Goal: Task Accomplishment & Management: Use online tool/utility

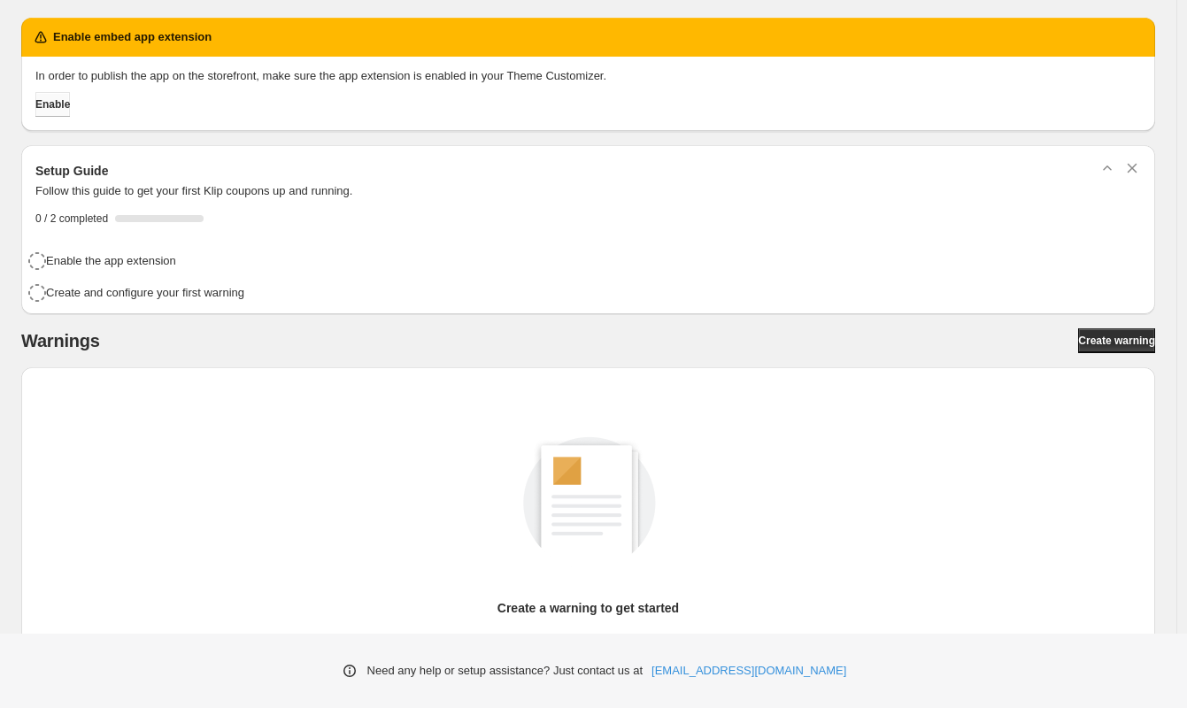
click at [61, 104] on span "Enable" at bounding box center [52, 104] width 35 height 14
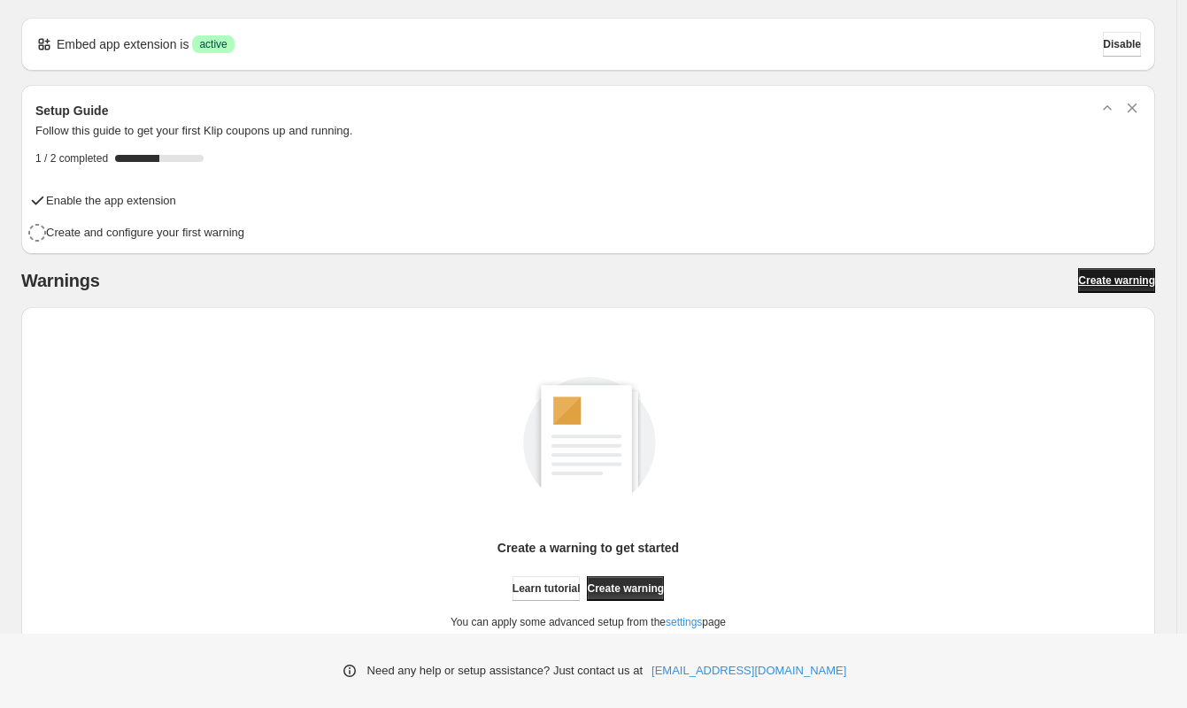
click at [1111, 285] on span "Create warning" at bounding box center [1116, 280] width 77 height 14
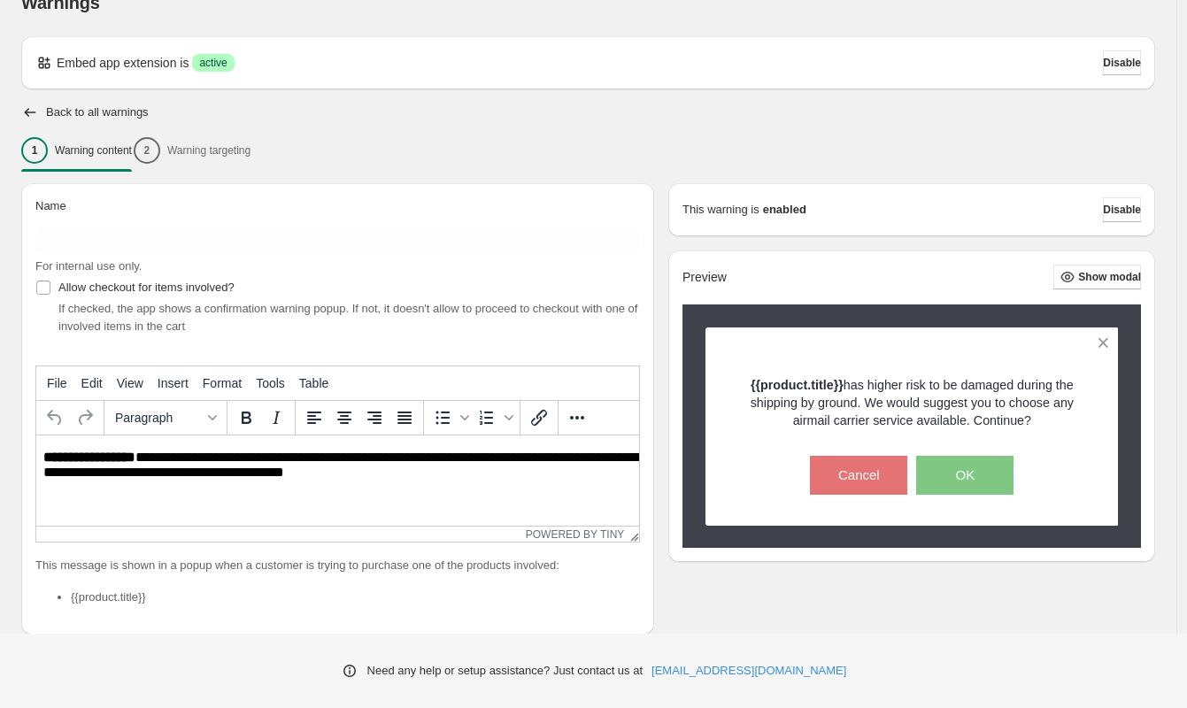
scroll to position [35, 0]
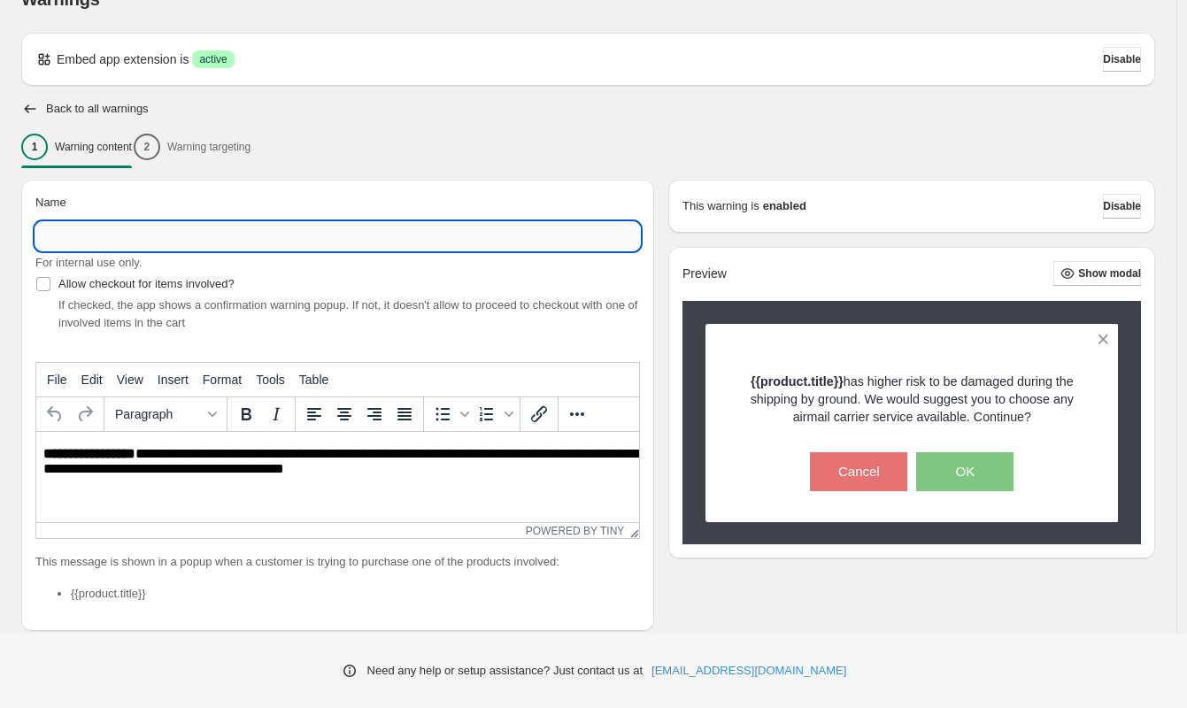
click at [412, 242] on input "Name" at bounding box center [337, 236] width 605 height 28
paste input "**********"
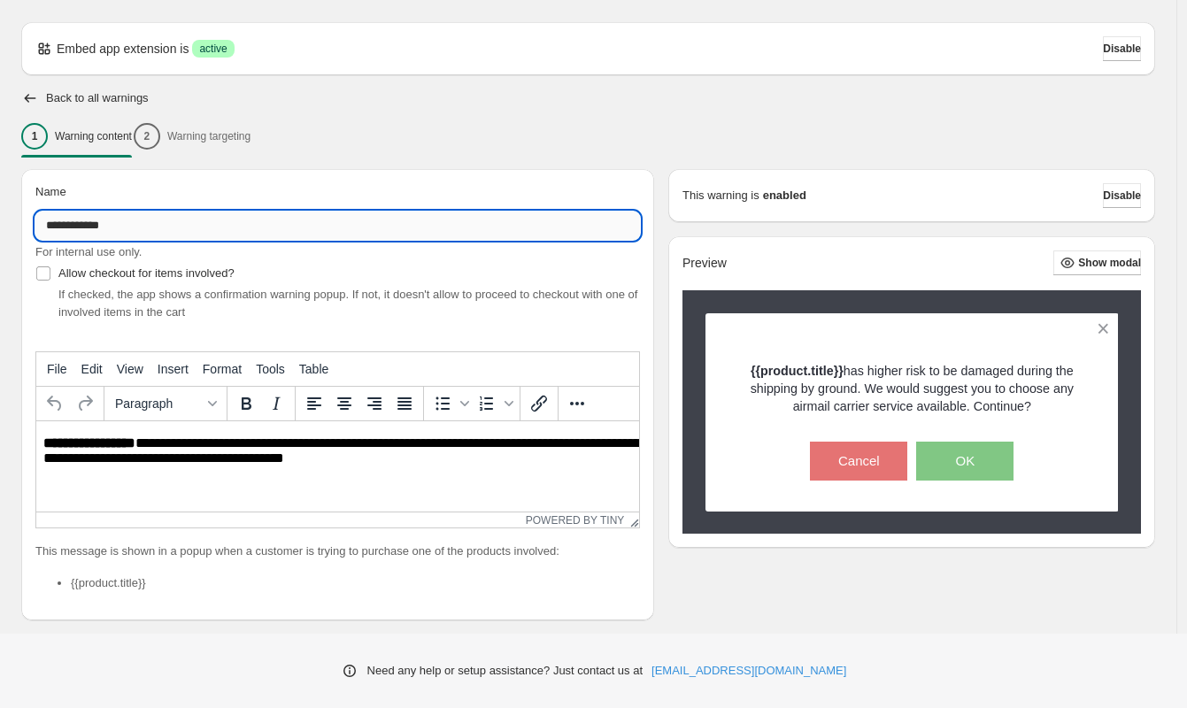
scroll to position [70, 0]
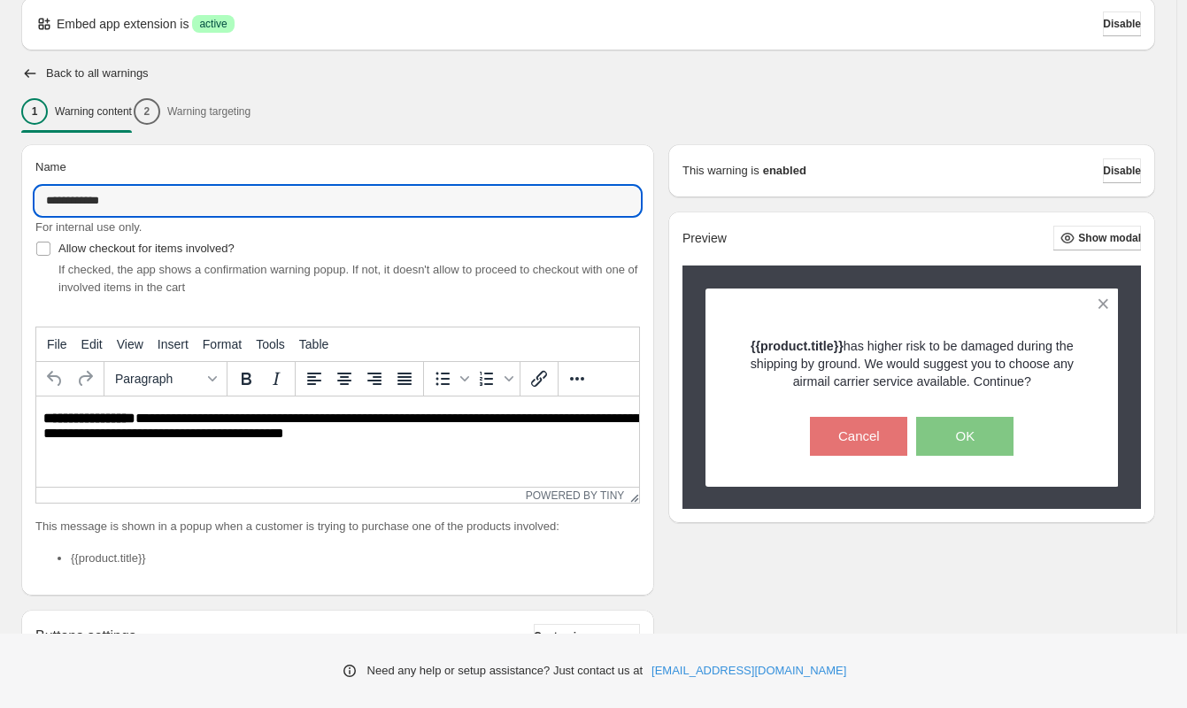
type input "**********"
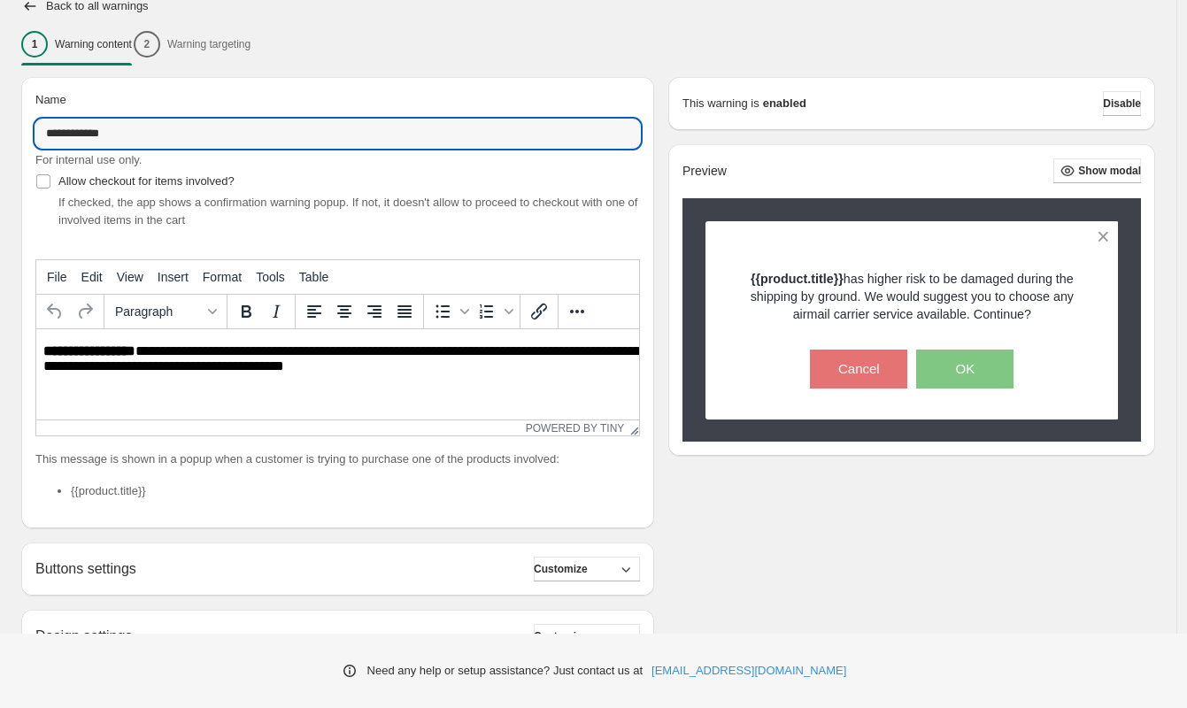
scroll to position [182, 0]
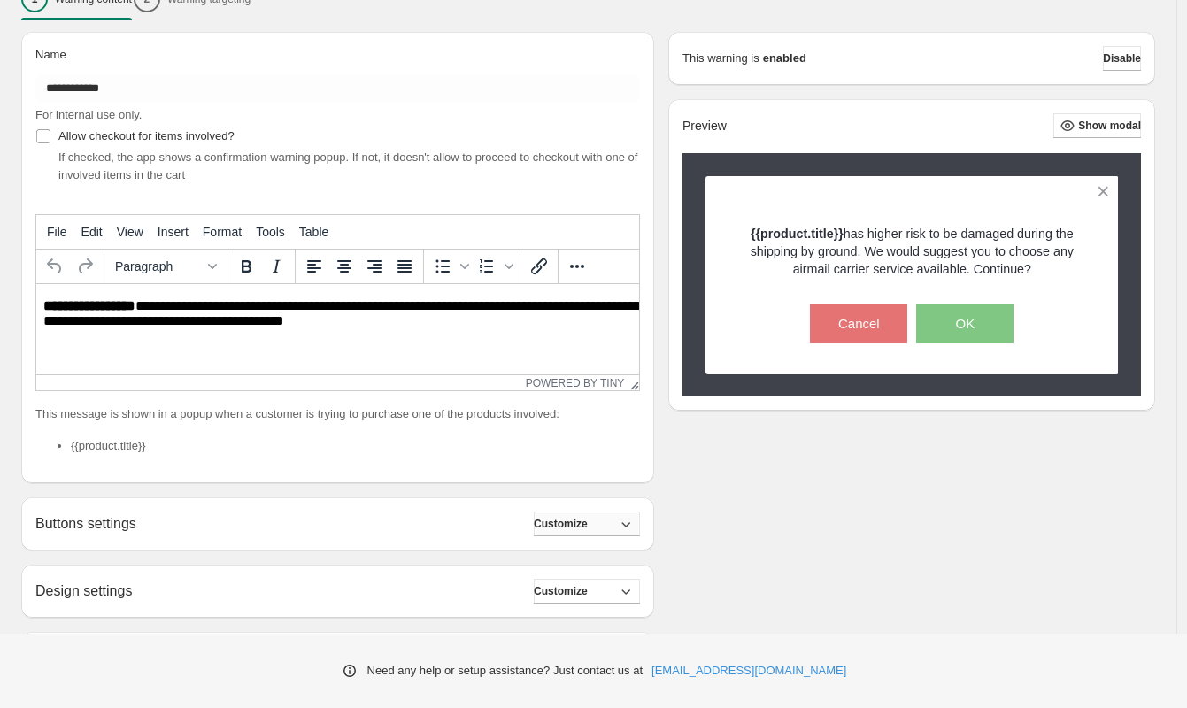
click at [615, 526] on button "Customize" at bounding box center [587, 524] width 106 height 25
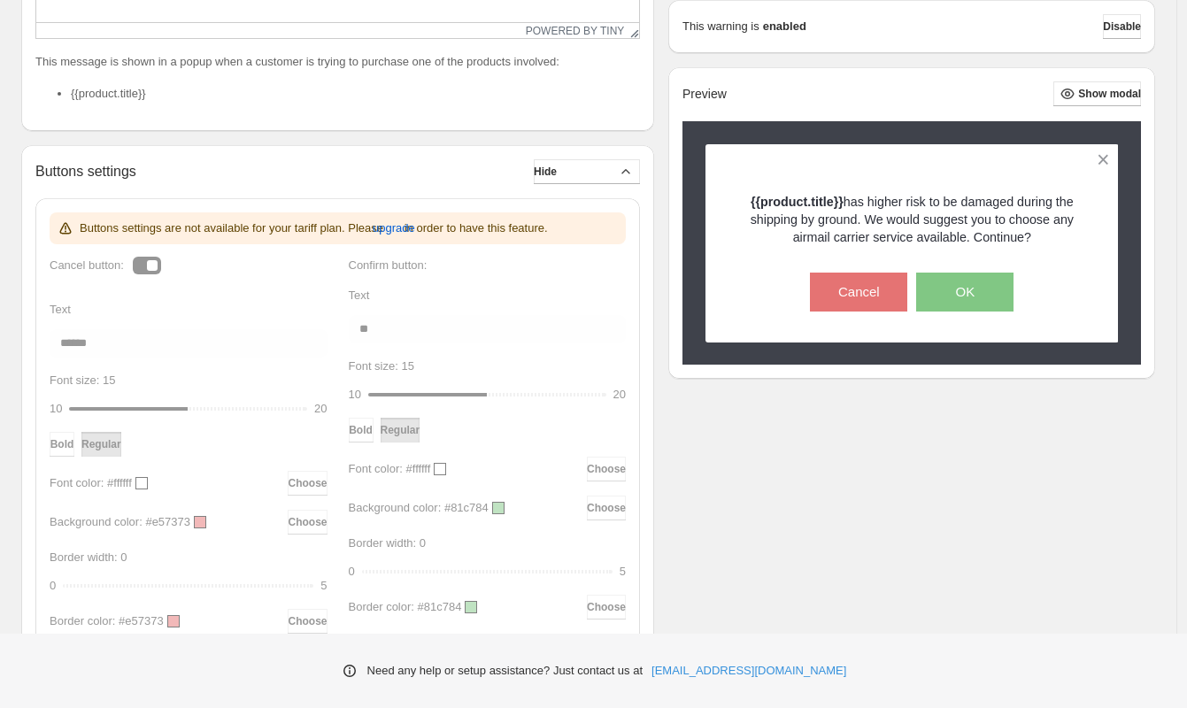
scroll to position [535, 0]
click at [604, 165] on button "Hide" at bounding box center [587, 171] width 106 height 25
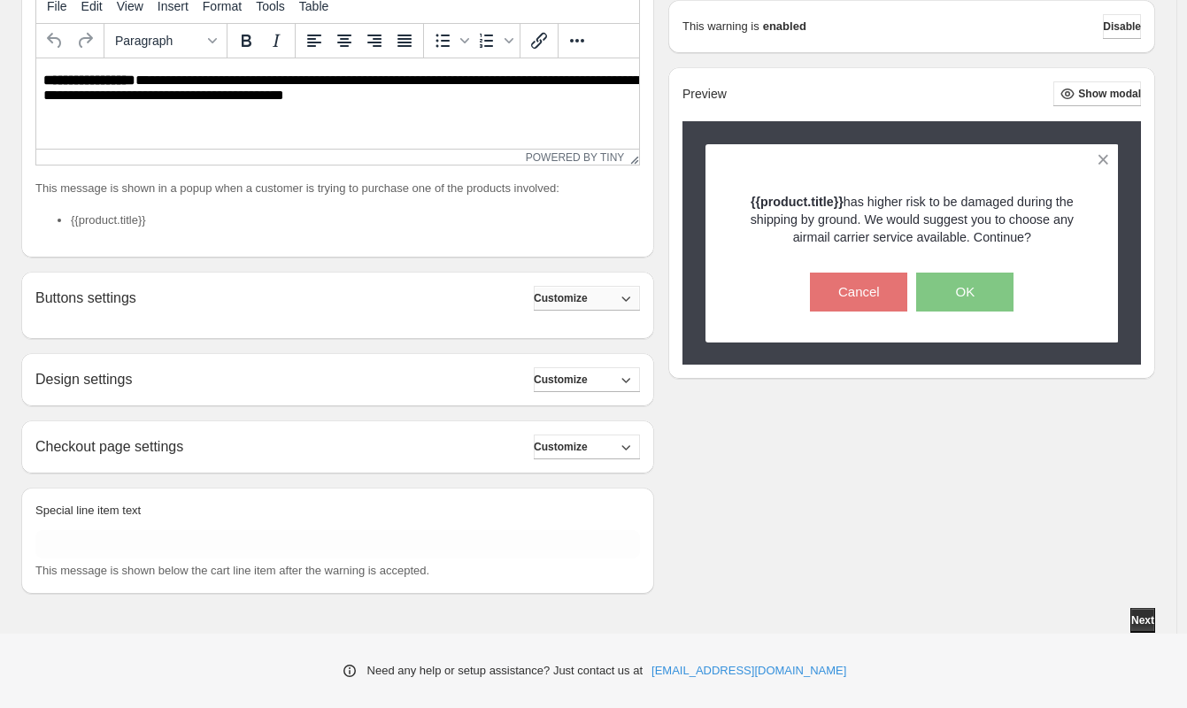
scroll to position [394, 0]
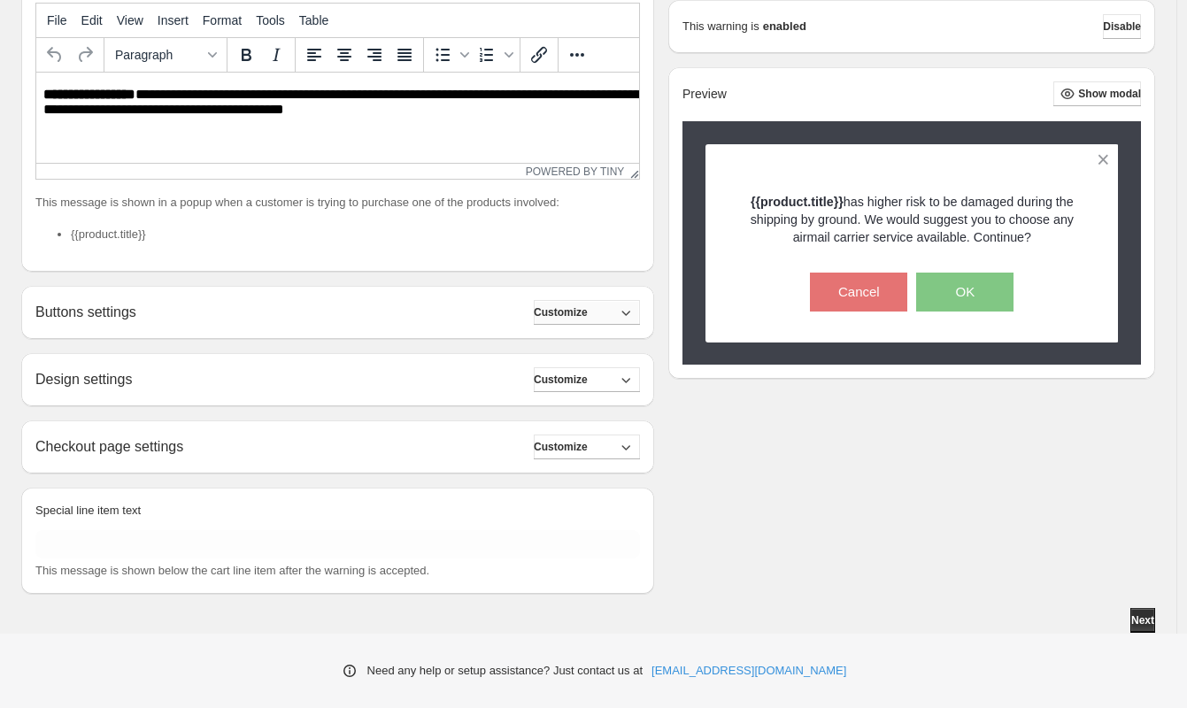
click at [624, 314] on button "Customize" at bounding box center [587, 312] width 106 height 25
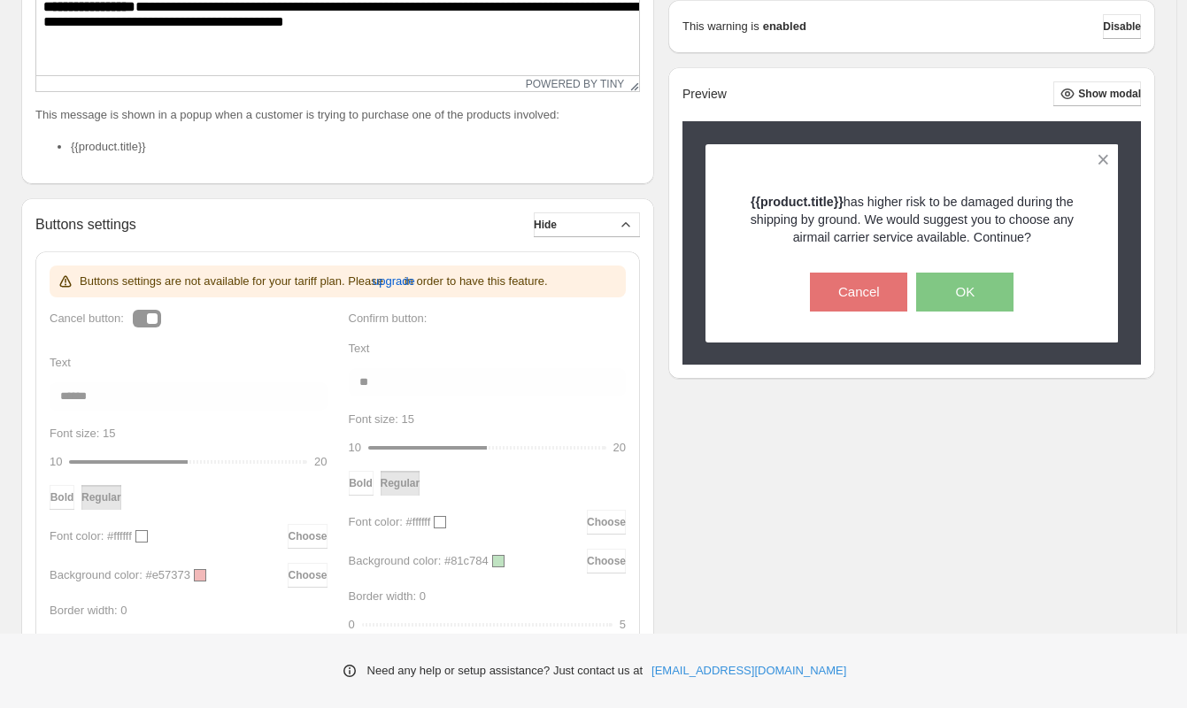
click at [168, 395] on div "Buttons settings are not available for your tariff plan. Please upgrade in orde…" at bounding box center [338, 506] width 576 height 481
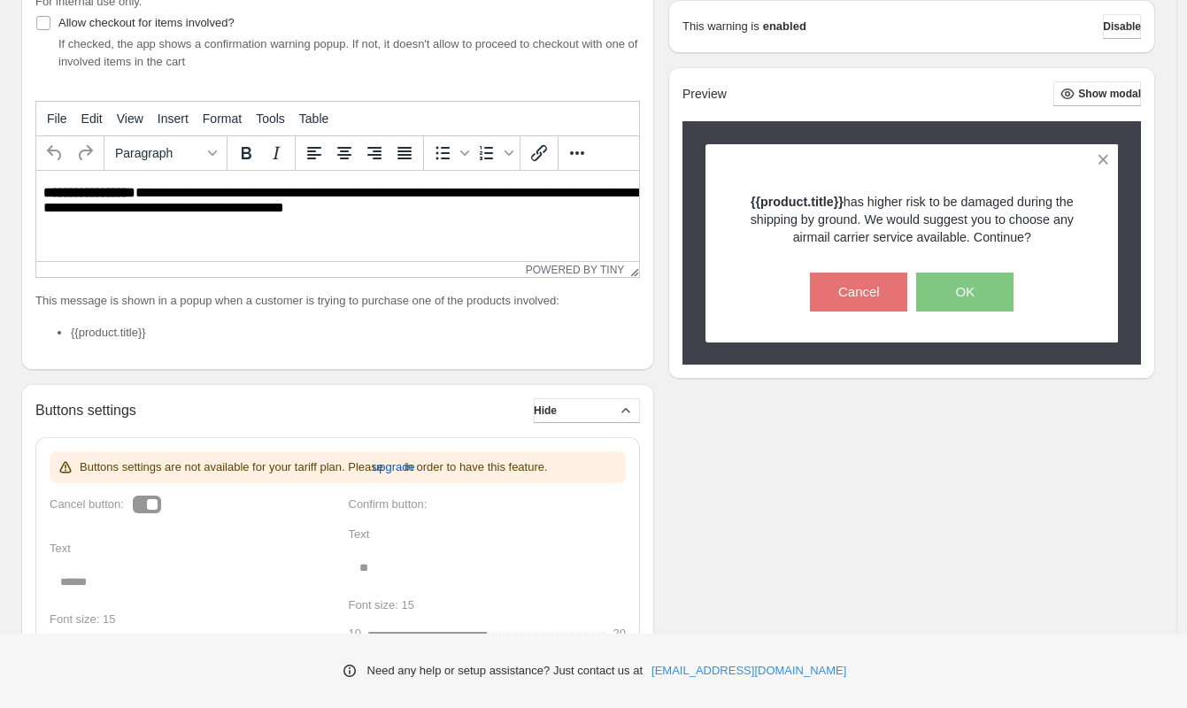
scroll to position [0, 0]
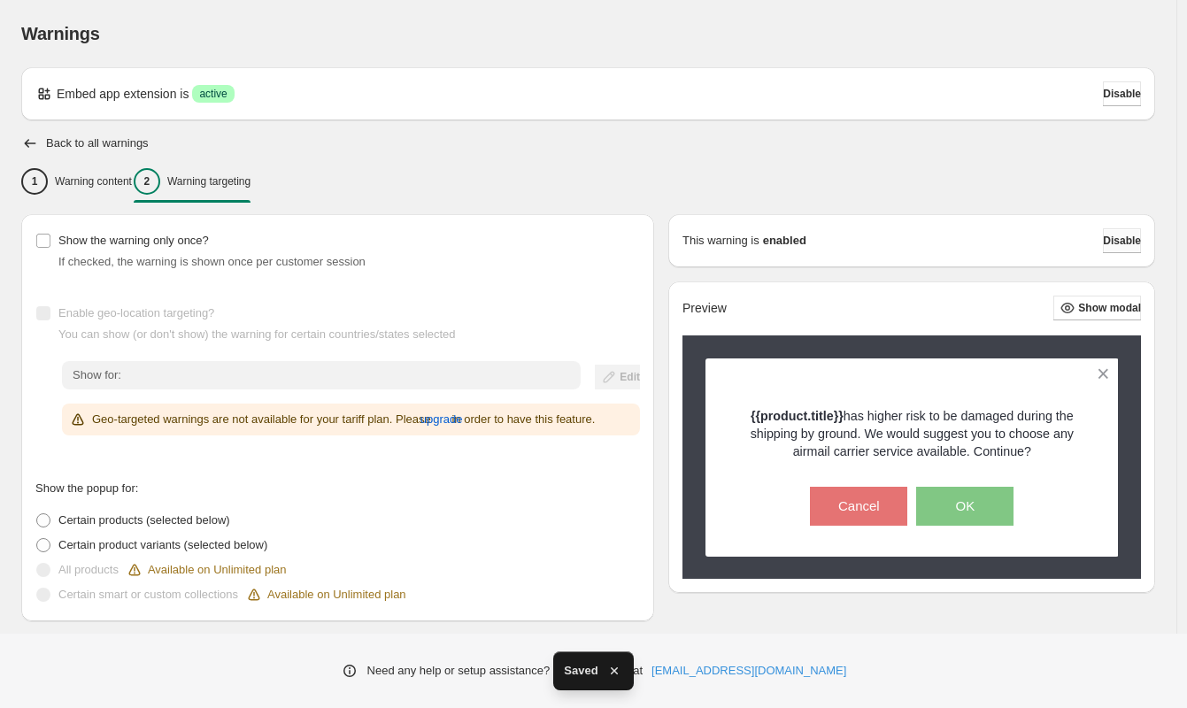
click at [1129, 245] on span "Disable" at bounding box center [1122, 241] width 38 height 14
click at [1124, 246] on span "Disable" at bounding box center [1122, 241] width 38 height 14
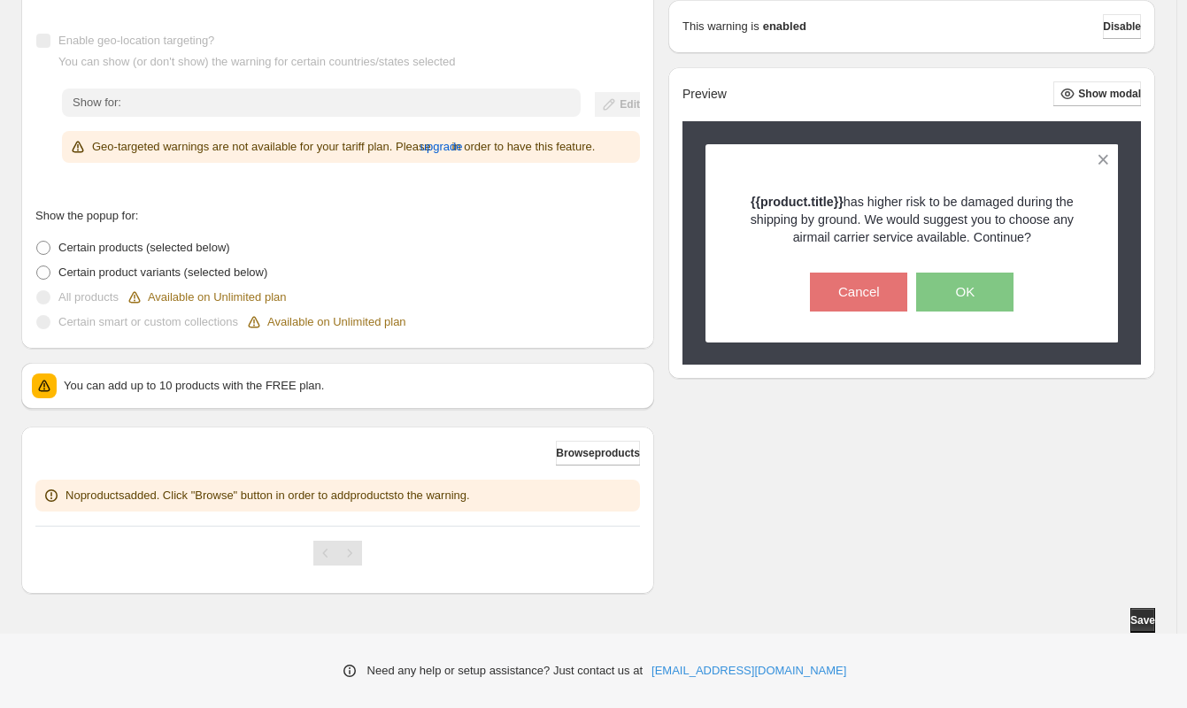
scroll to position [148, 0]
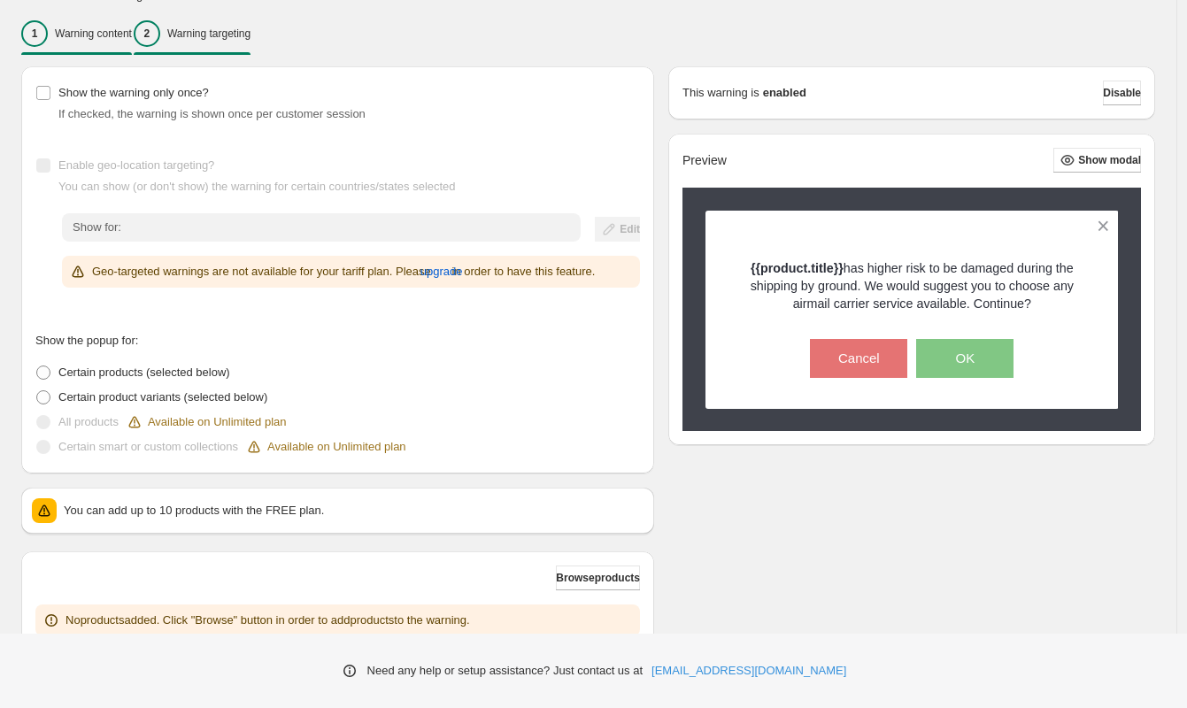
click at [65, 36] on p "Warning content" at bounding box center [93, 34] width 77 height 14
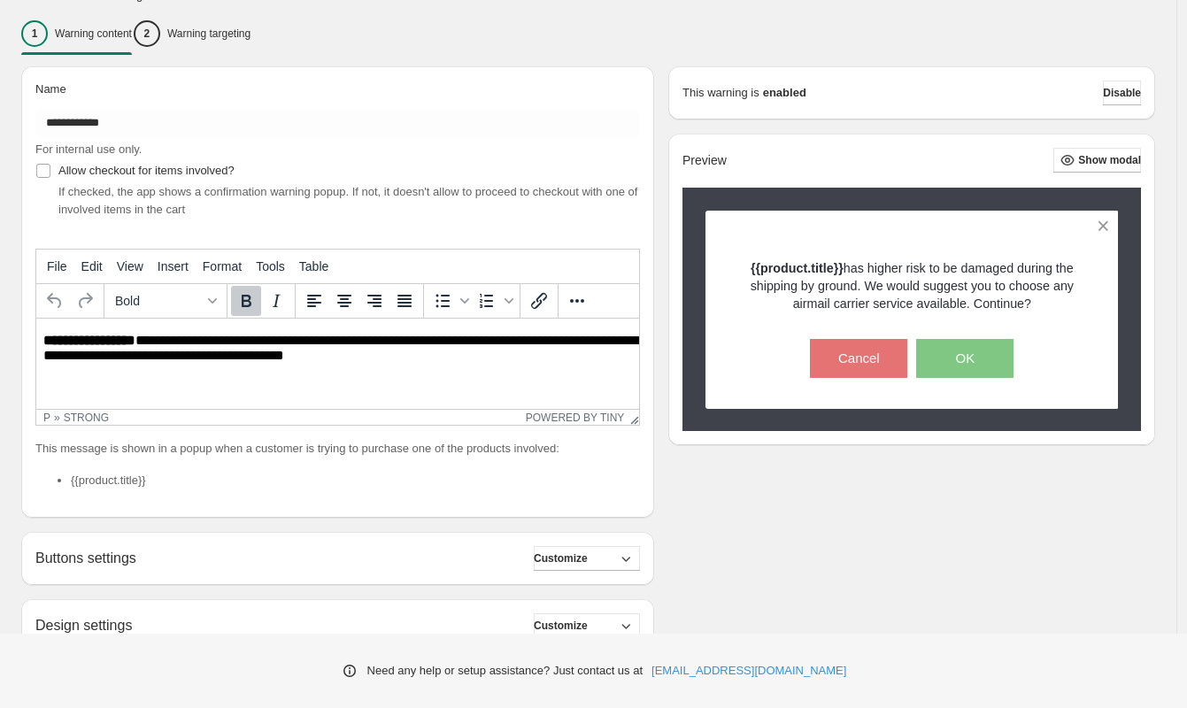
scroll to position [394, 0]
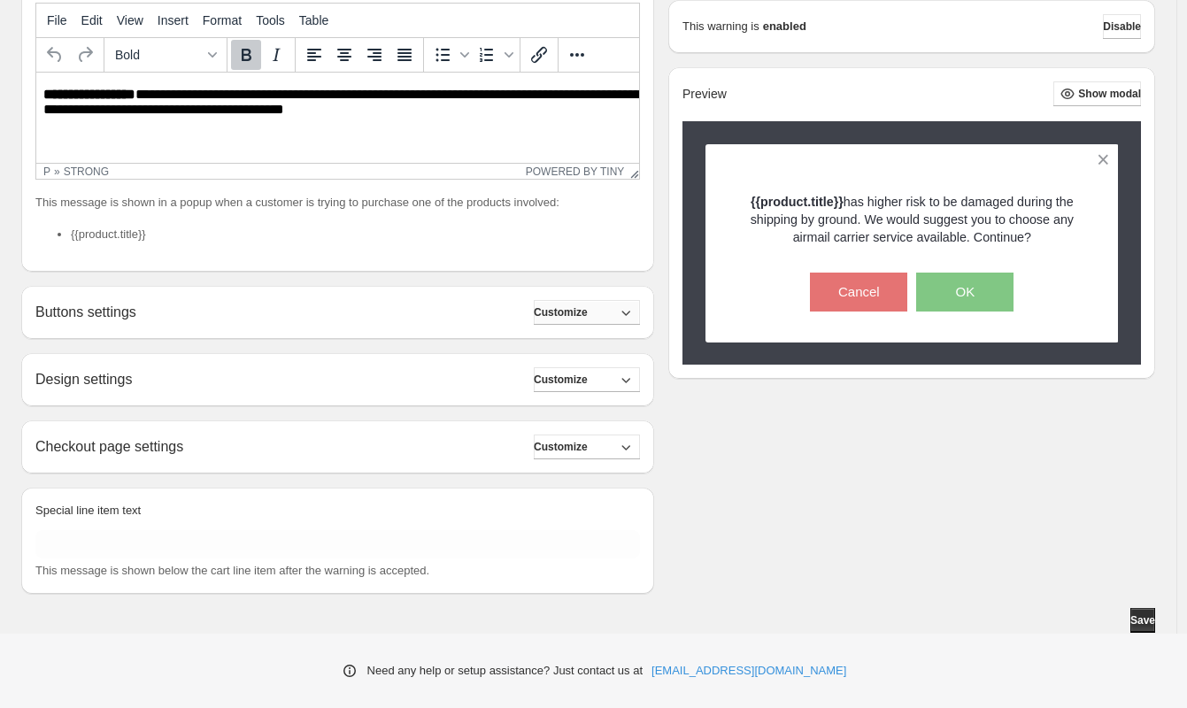
click at [588, 315] on span "Customize" at bounding box center [561, 312] width 54 height 14
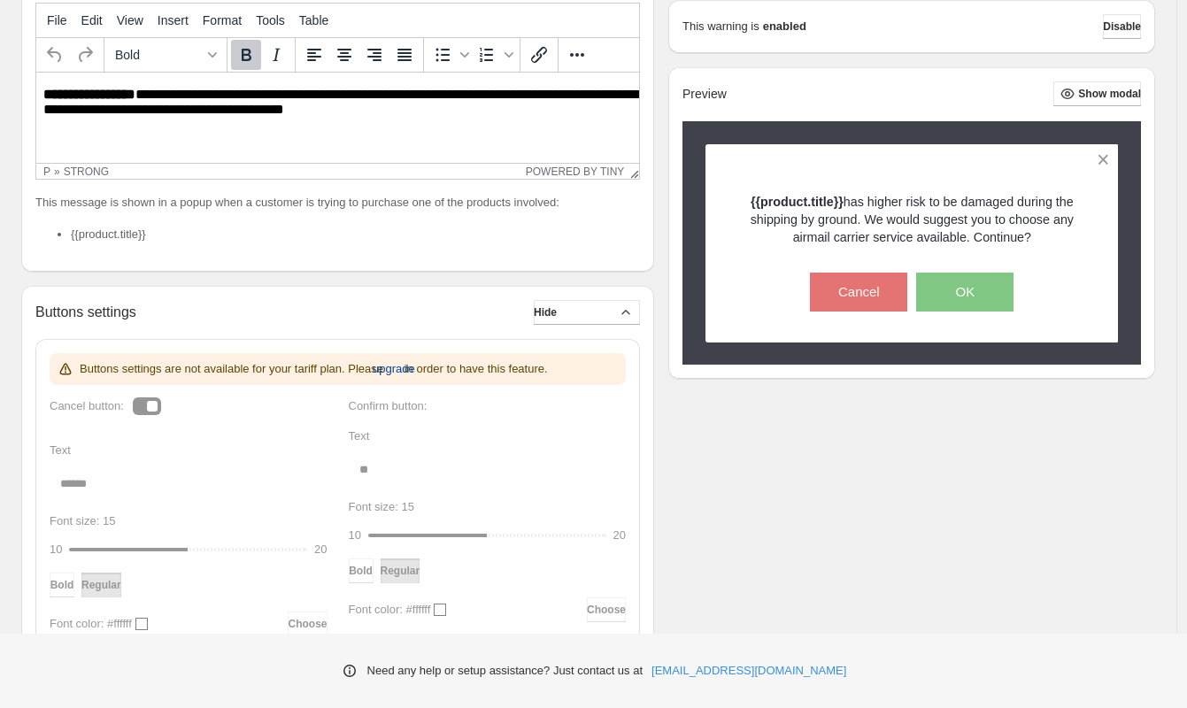
click at [415, 370] on span "upgrade" at bounding box center [394, 369] width 42 height 18
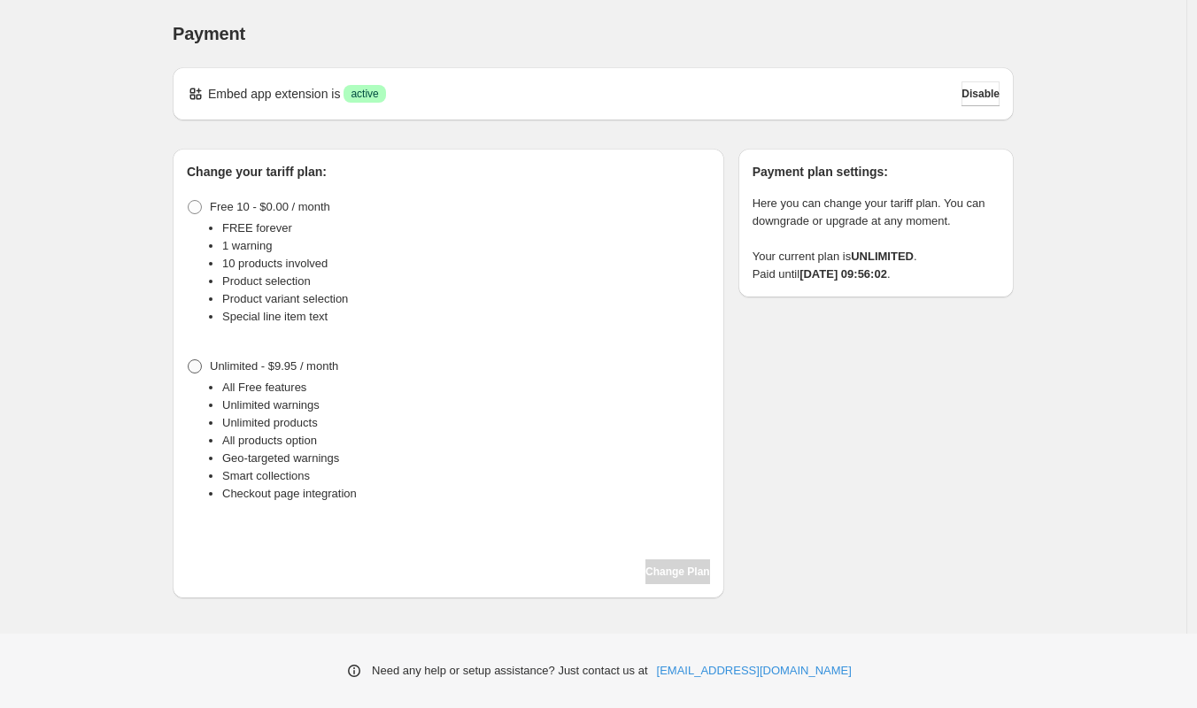
click at [196, 369] on span at bounding box center [195, 366] width 14 height 14
